Goal: Information Seeking & Learning: Learn about a topic

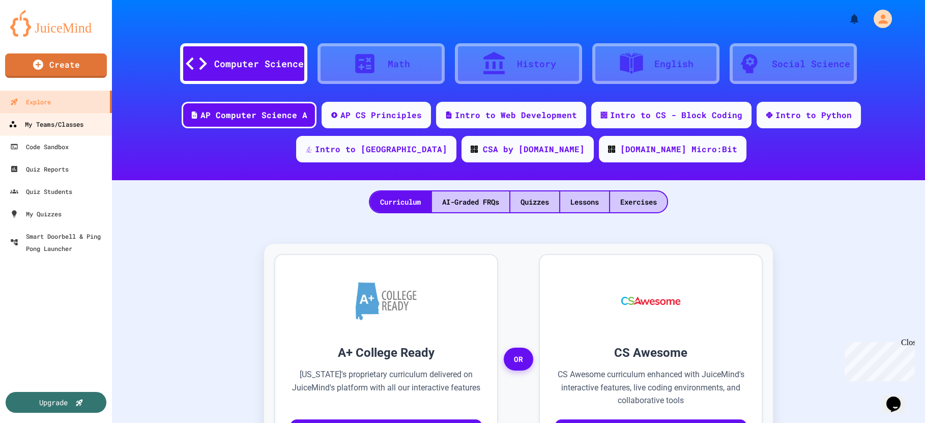
click at [50, 131] on div "My Teams/Classes" at bounding box center [46, 124] width 75 height 13
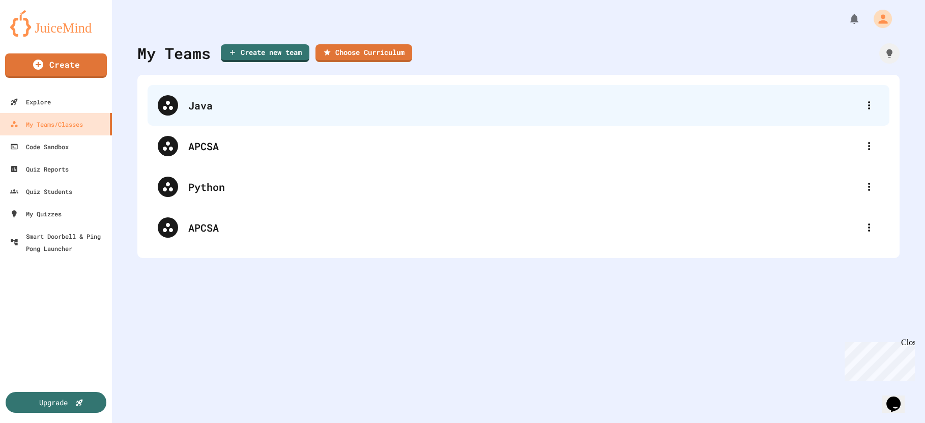
click at [195, 108] on div "Java" at bounding box center [523, 105] width 670 height 15
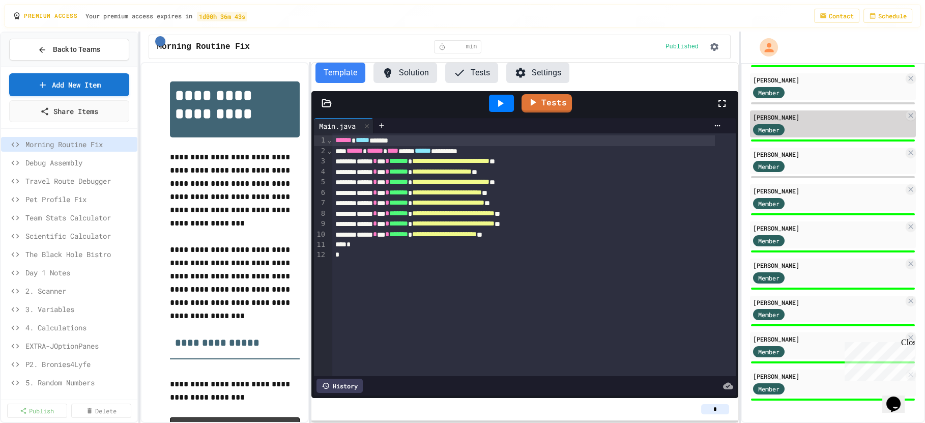
scroll to position [250, 0]
click at [62, 168] on span "Debug Assembly" at bounding box center [74, 162] width 98 height 11
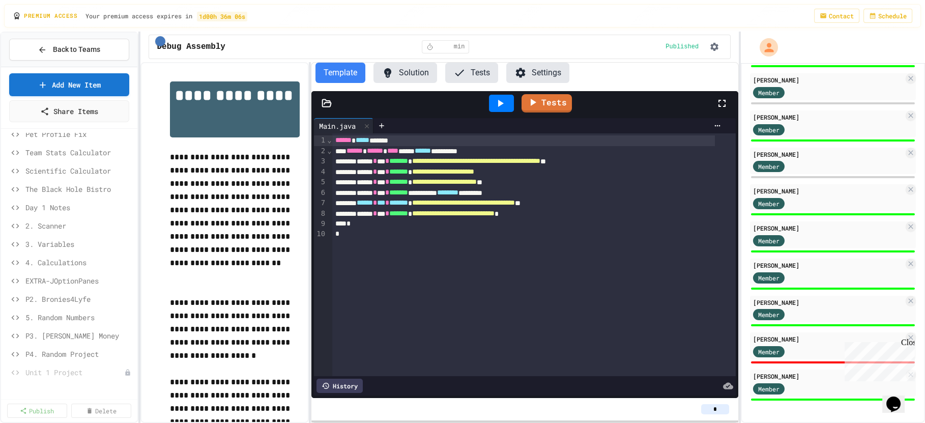
scroll to position [66, 0]
click at [63, 322] on span "5. Random Numbers" at bounding box center [74, 316] width 98 height 11
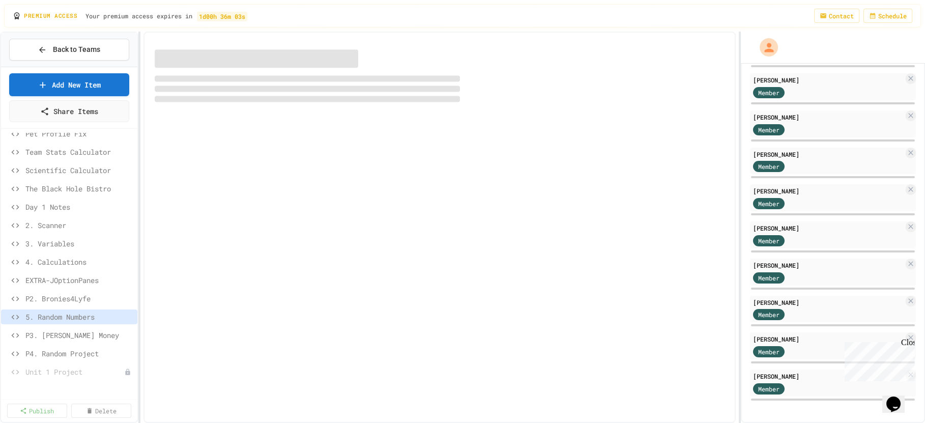
scroll to position [57, 0]
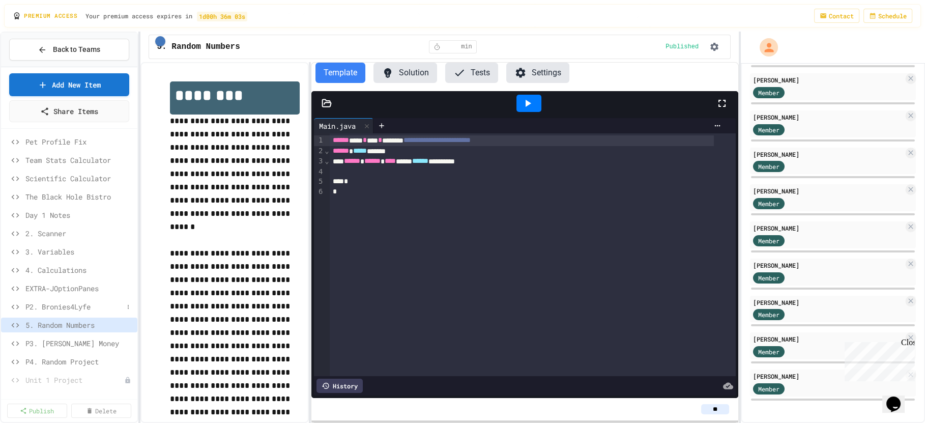
click at [72, 311] on span "P2. Bronies4Lyfe" at bounding box center [74, 306] width 98 height 11
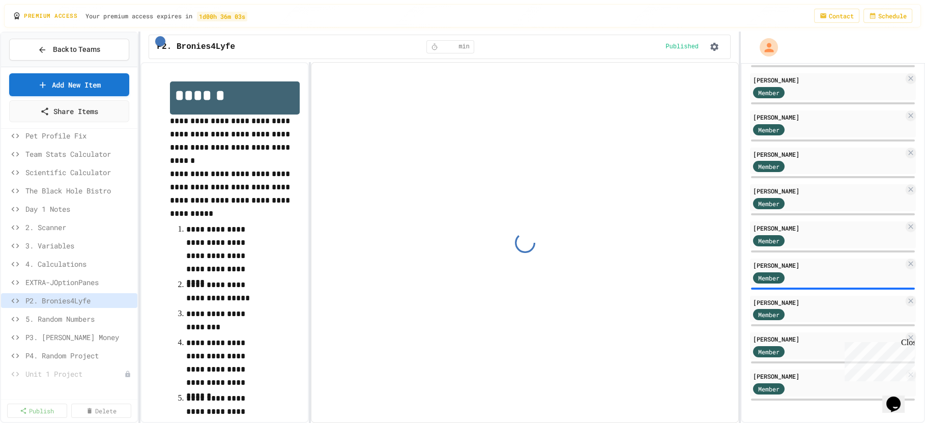
scroll to position [66, 0]
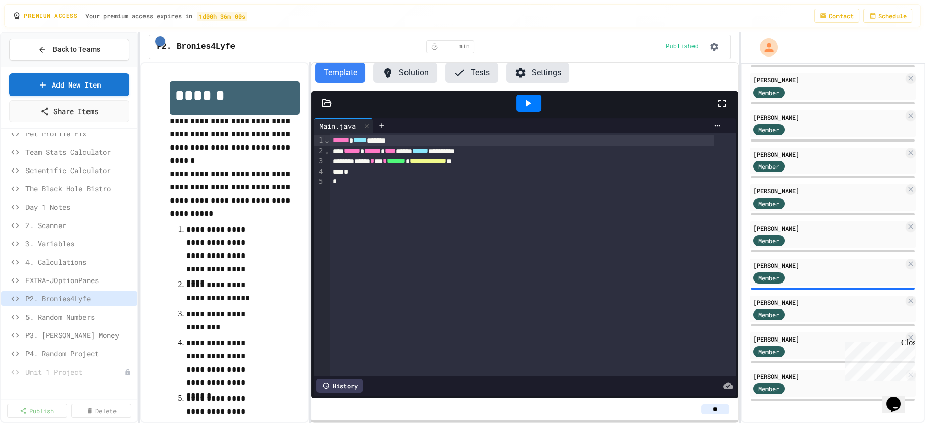
click at [75, 340] on span "P3. [PERSON_NAME] Money" at bounding box center [79, 335] width 108 height 11
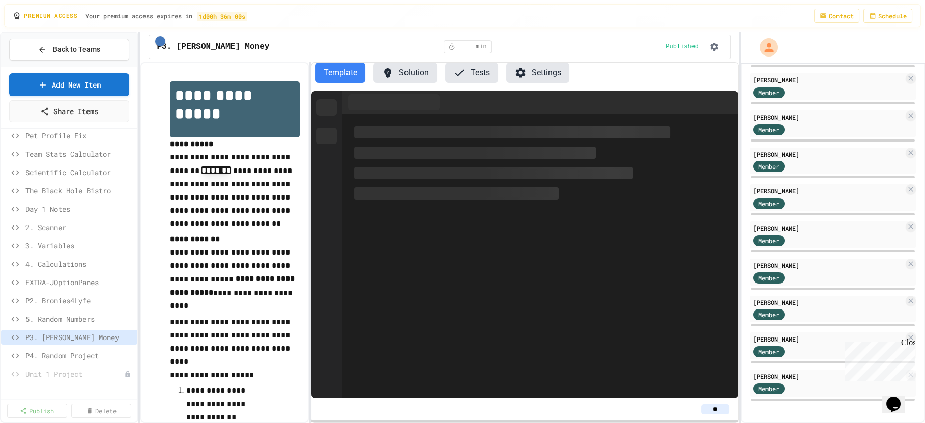
scroll to position [66, 0]
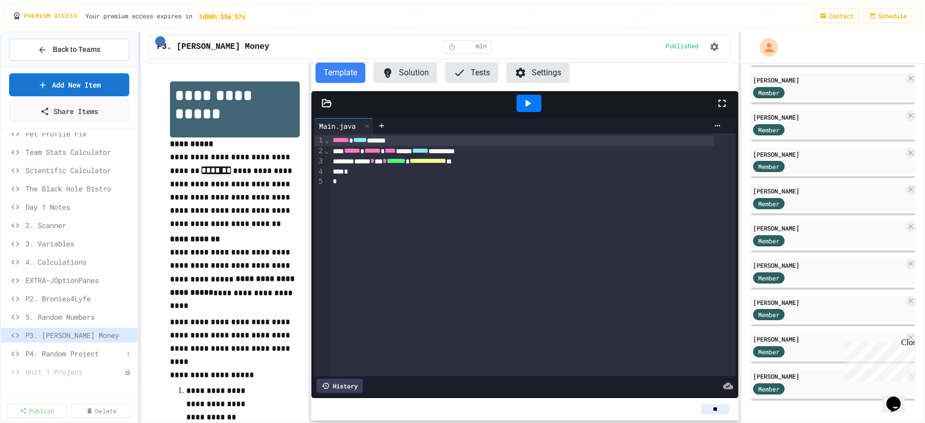
click at [61, 359] on span "P4. Random Project" at bounding box center [74, 353] width 98 height 11
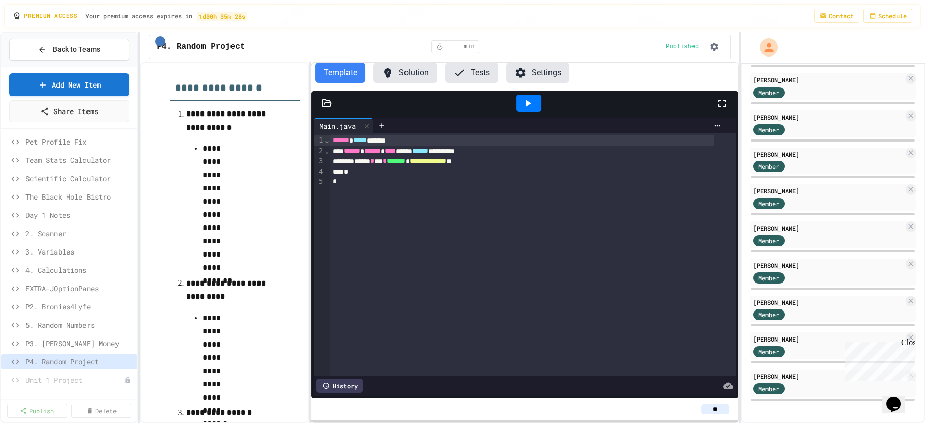
scroll to position [66, 0]
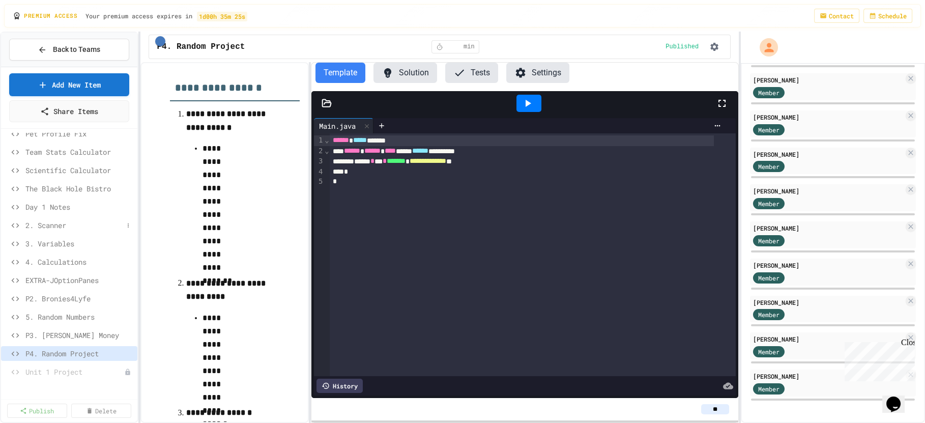
click at [42, 230] on span "2. Scanner" at bounding box center [74, 225] width 98 height 11
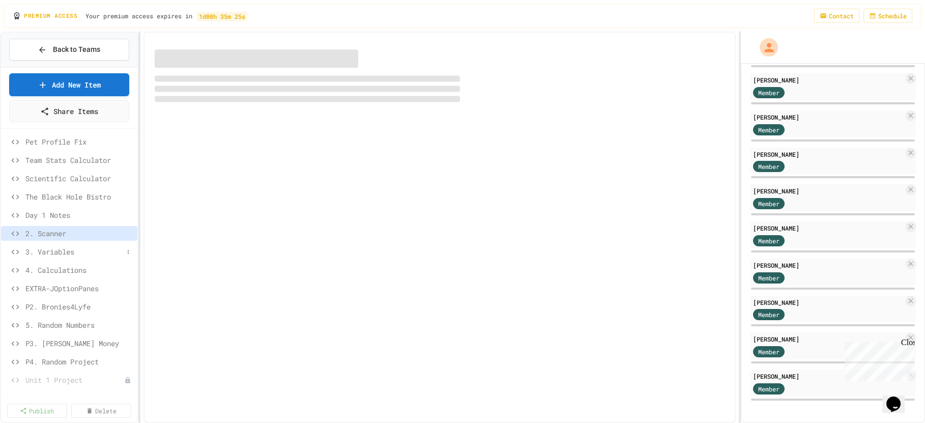
click at [48, 257] on span "3. Variables" at bounding box center [74, 251] width 98 height 11
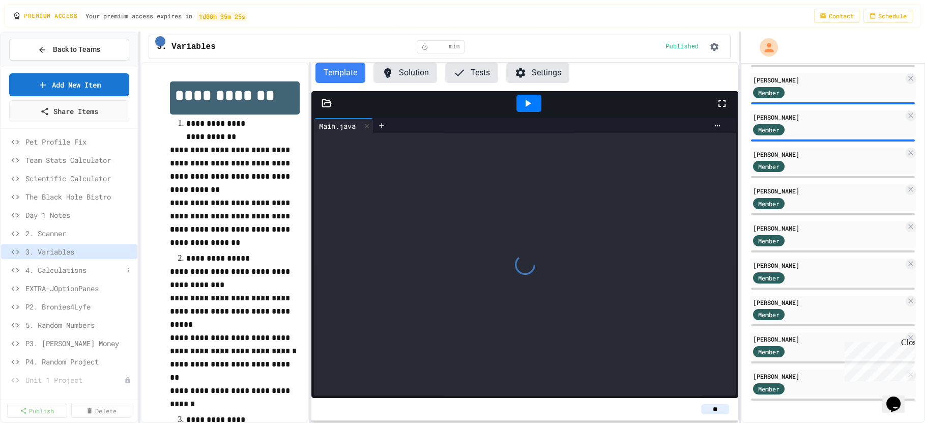
click at [51, 275] on span "4. Calculations" at bounding box center [74, 270] width 98 height 11
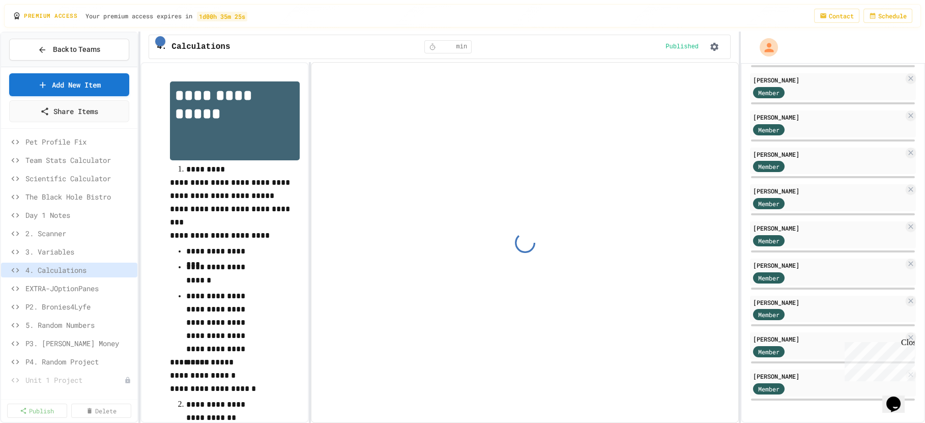
click at [51, 330] on span "5. Random Numbers" at bounding box center [79, 324] width 108 height 11
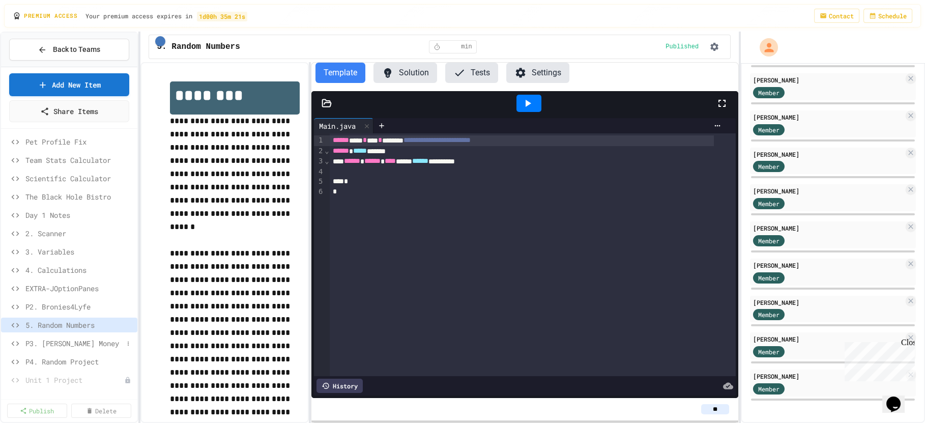
click at [57, 348] on span "P3. [PERSON_NAME] Money" at bounding box center [74, 343] width 98 height 11
